Goal: Transaction & Acquisition: Book appointment/travel/reservation

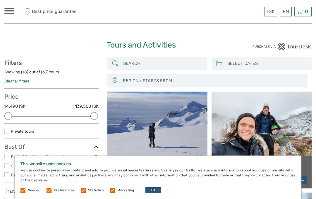
select select
click at [52, 188] on span "Preferences" at bounding box center [61, 189] width 29 height 4
click at [47, 189] on label at bounding box center [49, 189] width 5 height 5
click at [0, 0] on input "checkbox" at bounding box center [0, 0] width 0 height 0
click at [83, 187] on label at bounding box center [83, 189] width 5 height 5
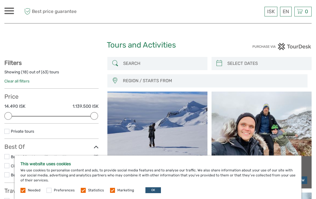
click at [0, 0] on input "checkbox" at bounding box center [0, 0] width 0 height 0
click at [113, 192] on label at bounding box center [112, 189] width 5 height 5
click at [0, 0] on input "checkbox" at bounding box center [0, 0] width 0 height 0
click at [151, 189] on button "OK" at bounding box center [154, 190] width 16 height 6
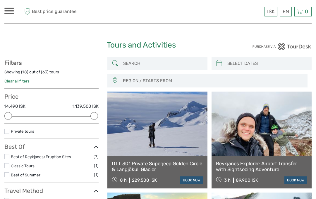
click at [9, 163] on label at bounding box center [6, 165] width 5 height 5
click at [0, 0] on input "checkbox" at bounding box center [0, 0] width 0 height 0
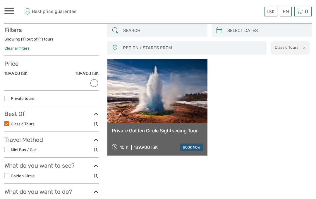
scroll to position [33, 0]
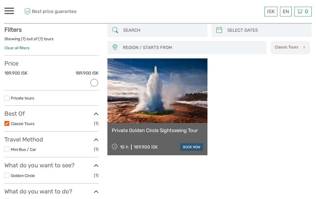
click at [8, 121] on label at bounding box center [6, 123] width 5 height 5
click at [0, 0] on input "checkbox" at bounding box center [0, 0] width 0 height 0
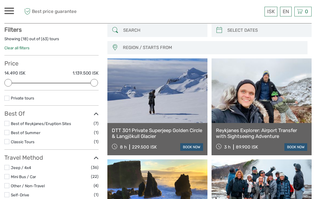
click at [9, 139] on label at bounding box center [6, 141] width 5 height 5
click at [0, 0] on input "checkbox" at bounding box center [0, 0] width 0 height 0
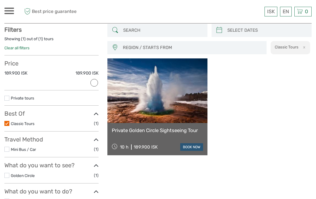
click at [8, 122] on label at bounding box center [6, 123] width 5 height 5
click at [0, 0] on input "checkbox" at bounding box center [0, 0] width 0 height 0
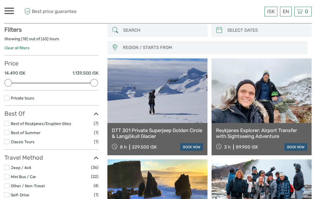
click at [5, 130] on label at bounding box center [6, 132] width 5 height 5
click at [0, 0] on input "checkbox" at bounding box center [0, 0] width 0 height 0
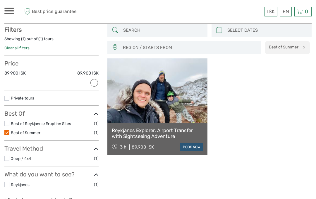
click at [154, 132] on link "Reykjanes Explorer: Airport Transfer with Sightseeing Adventure" at bounding box center [157, 133] width 91 height 12
